Goal: Navigation & Orientation: Find specific page/section

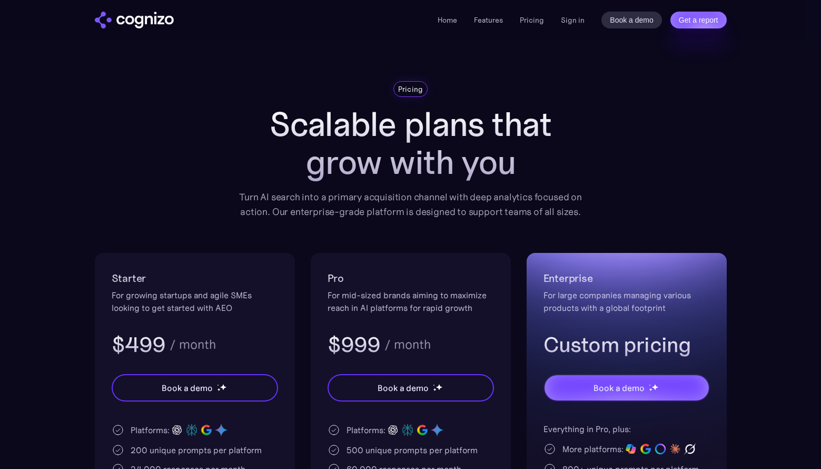
click at [138, 18] on img "home" at bounding box center [134, 20] width 79 height 17
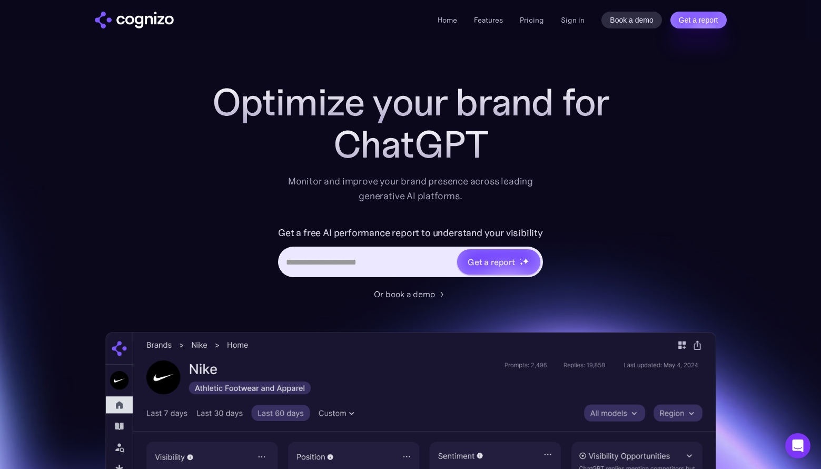
click at [550, 17] on div "Home Features Pricing Book a demo Get a report Sign in Book a demo Get a report" at bounding box center [582, 20] width 289 height 17
click at [532, 21] on link "Pricing" at bounding box center [532, 19] width 24 height 9
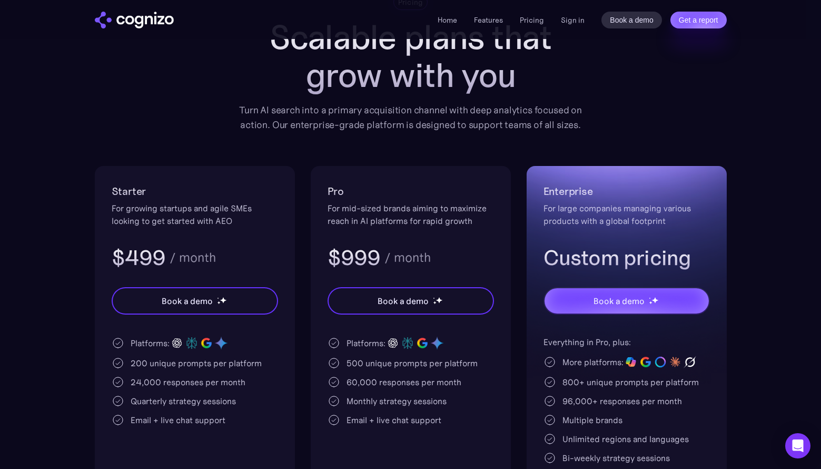
scroll to position [85, 0]
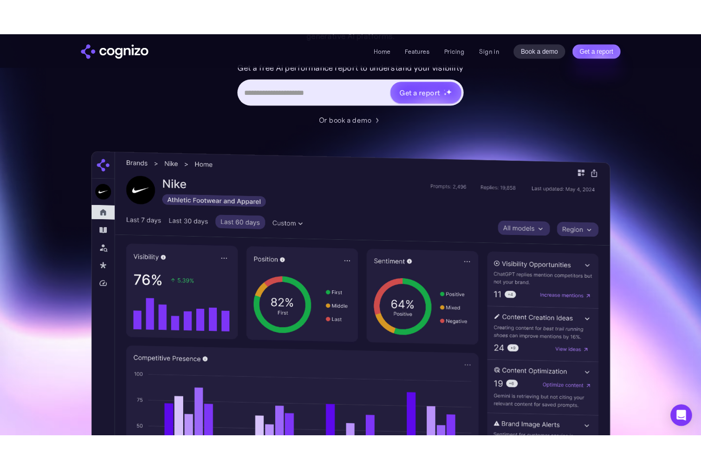
scroll to position [192, 0]
